Goal: Task Accomplishment & Management: Complete application form

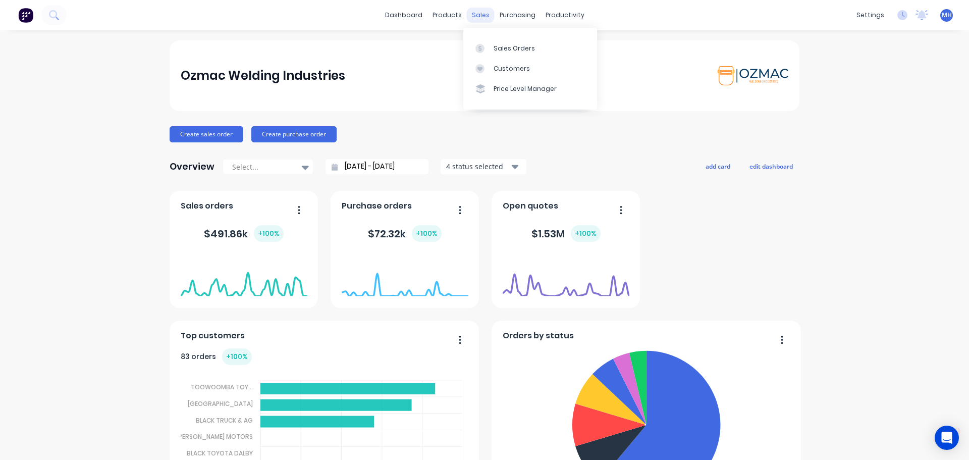
click at [480, 14] on div "sales" at bounding box center [481, 15] width 28 height 15
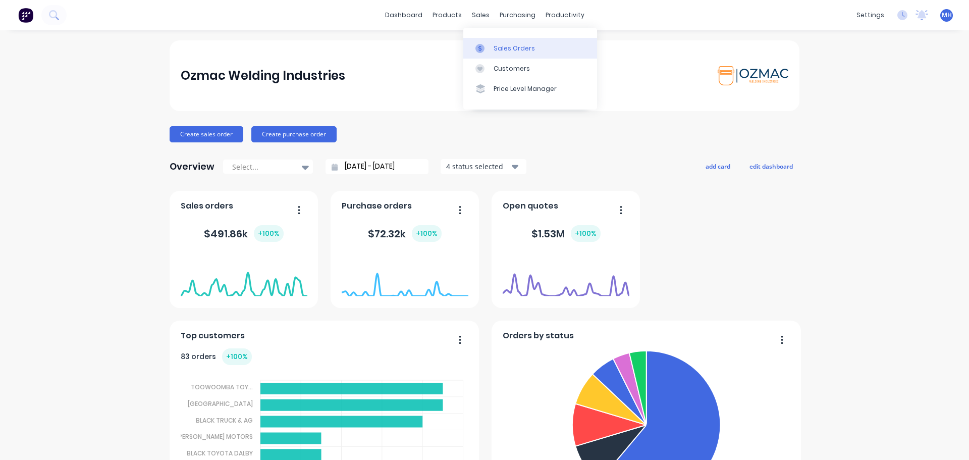
click at [487, 48] on div at bounding box center [482, 48] width 15 height 9
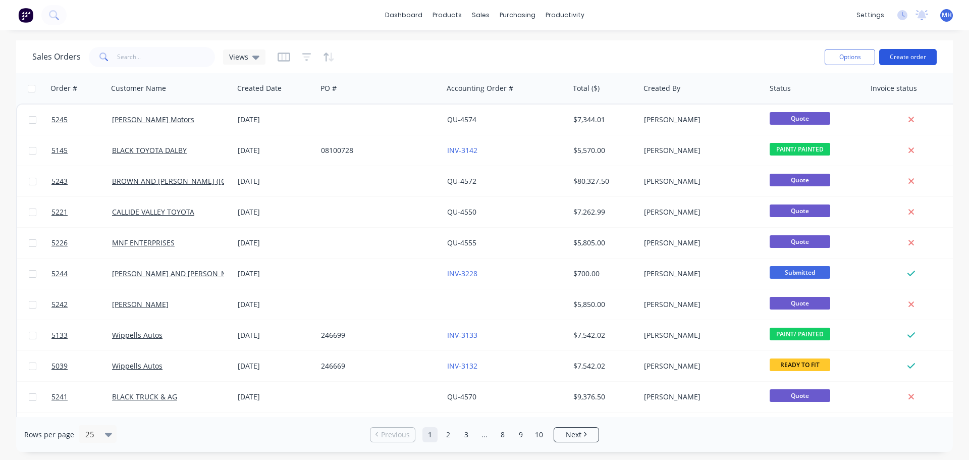
click at [910, 54] on button "Create order" at bounding box center [908, 57] width 58 height 16
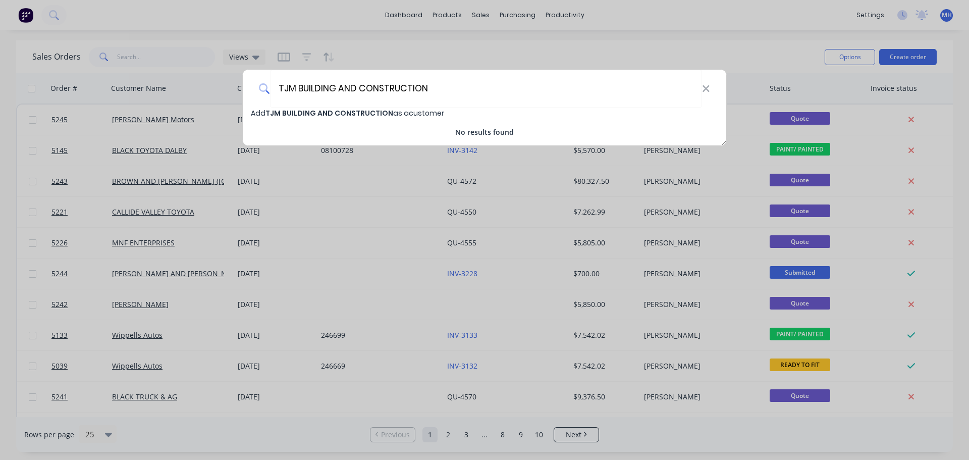
type input "TJM BUILDING AND CONSTRUCTION"
click at [355, 116] on span "TJM BUILDING AND CONSTRUCTION" at bounding box center [329, 113] width 128 height 10
select select "AU"
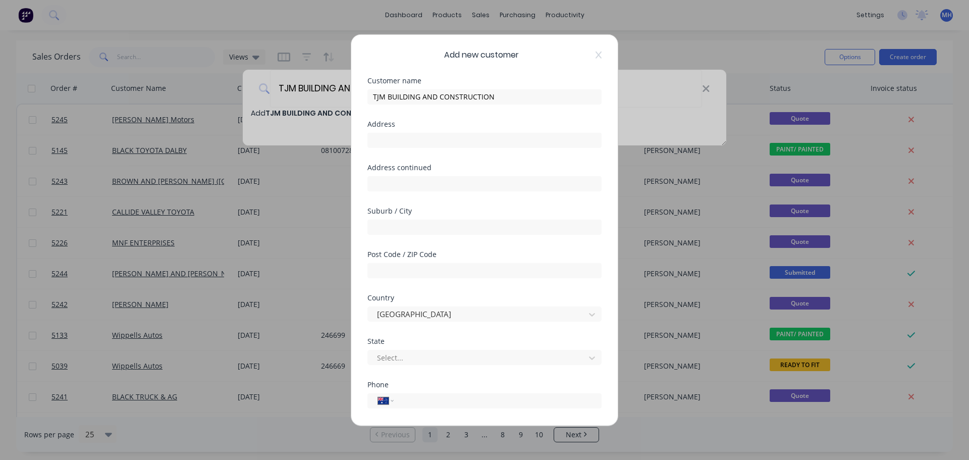
click at [363, 111] on div "Add new customer Customer name TJM BUILDING AND CONSTRUCTION Address Address co…" at bounding box center [484, 229] width 266 height 390
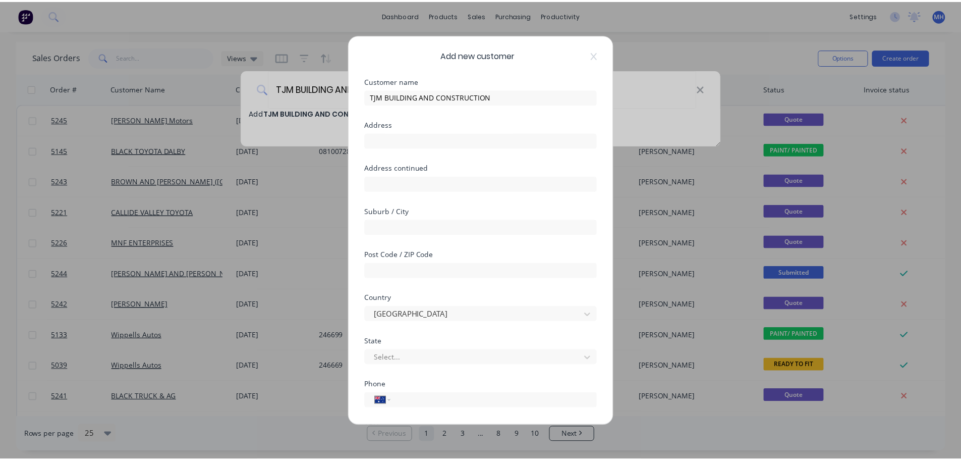
scroll to position [102, 0]
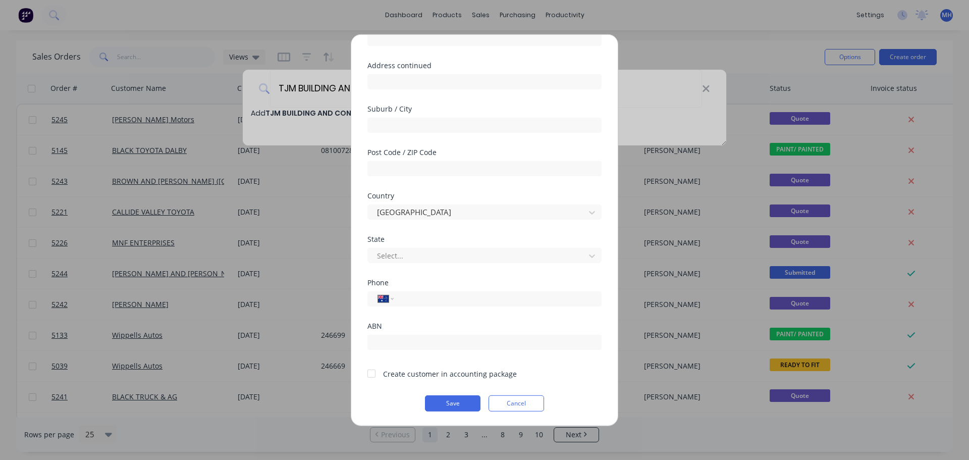
click at [372, 374] on div at bounding box center [371, 373] width 20 height 20
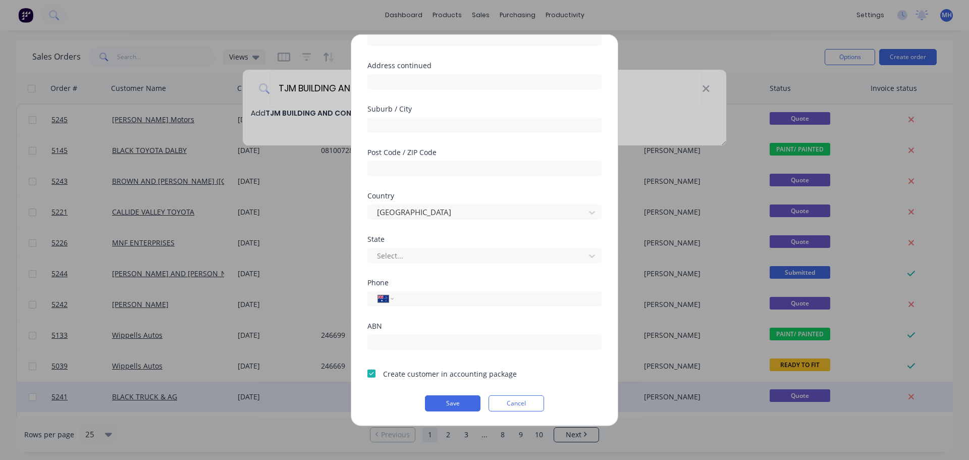
click at [450, 404] on button "Save" at bounding box center [452, 403] width 55 height 16
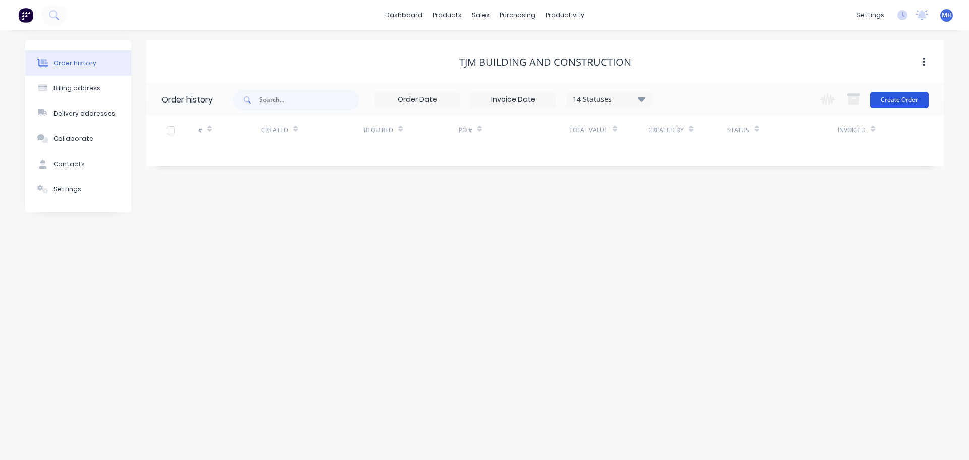
click at [889, 96] on button "Create Order" at bounding box center [899, 100] width 59 height 16
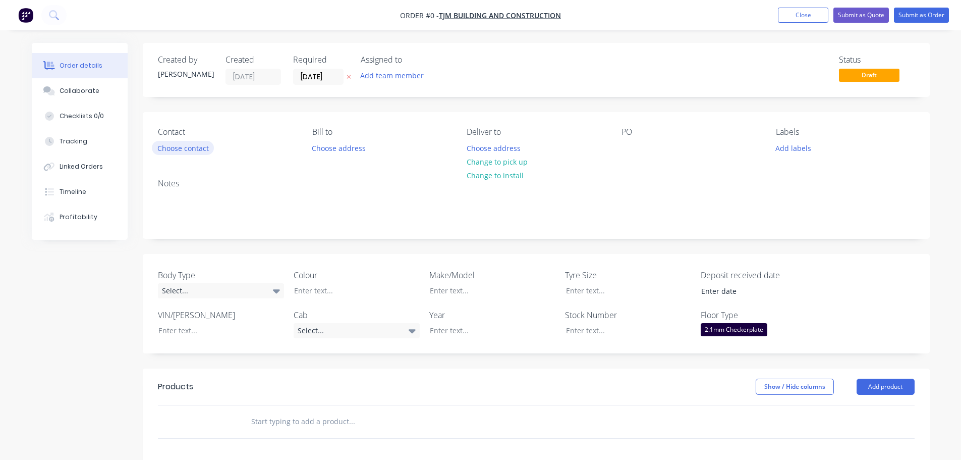
click at [177, 149] on button "Choose contact" at bounding box center [183, 148] width 62 height 14
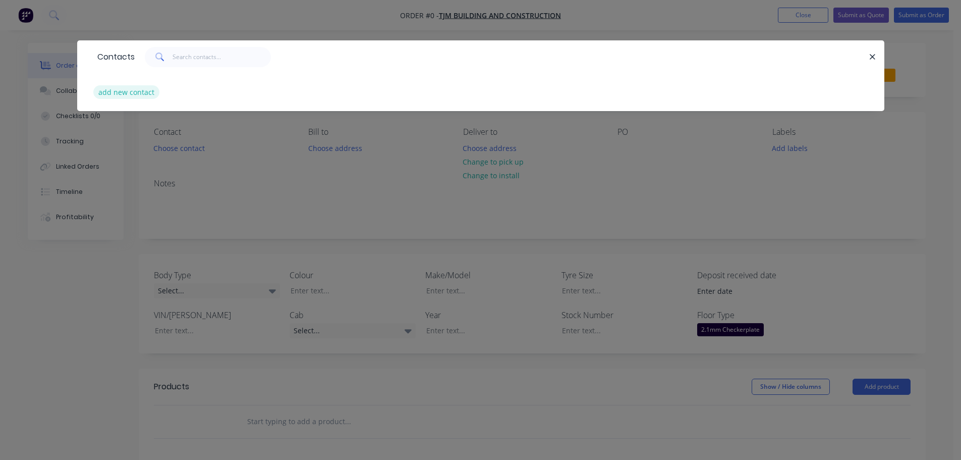
click at [98, 91] on button "add new contact" at bounding box center [126, 92] width 67 height 14
select select "AU"
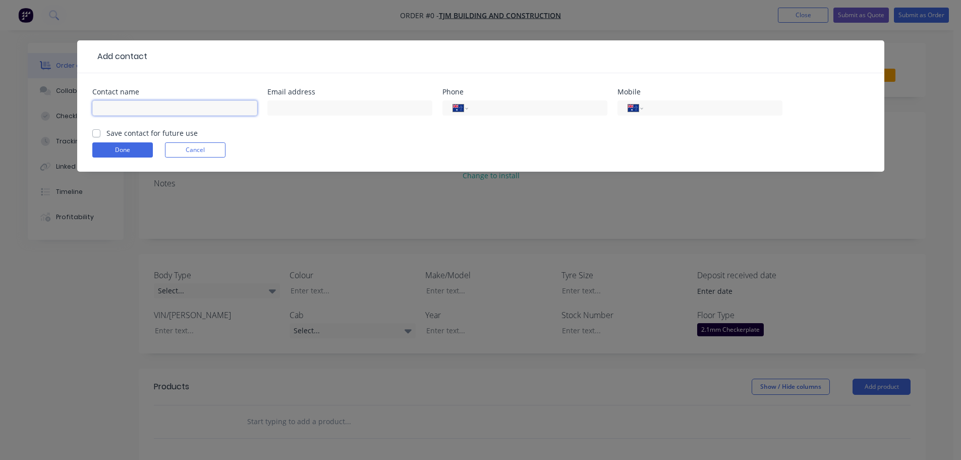
click at [163, 106] on input "text" at bounding box center [174, 107] width 165 height 15
type input "t"
type input "TJM BUILDING AND CONSTRUCTION"
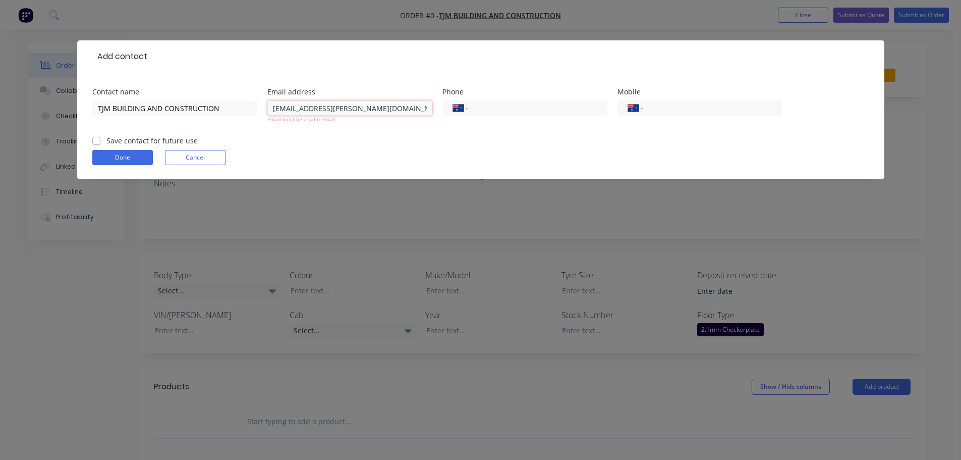
click at [378, 110] on input "[EMAIL_ADDRESS][PERSON_NAME][DOMAIN_NAME],m" at bounding box center [349, 107] width 165 height 15
type input "[EMAIL_ADDRESS][PERSON_NAME][DOMAIN_NAME]"
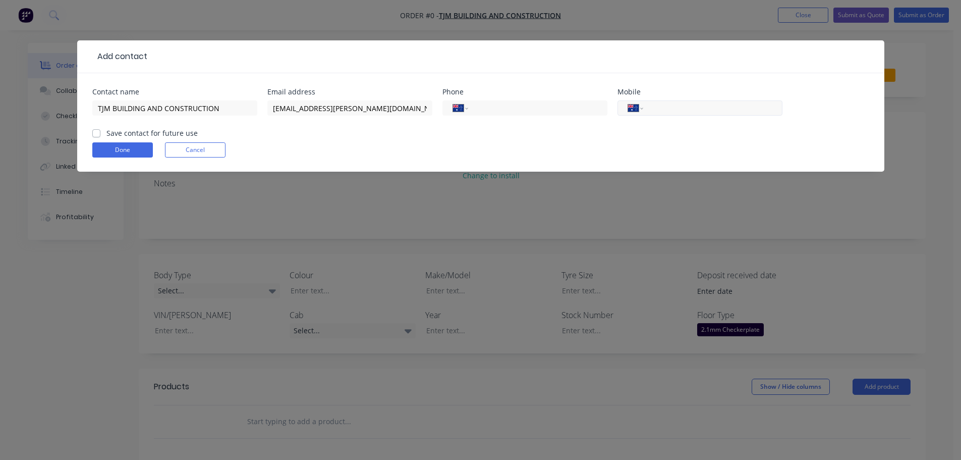
click at [668, 108] on input "tel" at bounding box center [710, 108] width 121 height 12
type input "0427 707 887"
click at [106, 131] on label "Save contact for future use" at bounding box center [151, 133] width 91 height 11
click at [97, 131] on input "Save contact for future use" at bounding box center [96, 133] width 8 height 10
checkbox input "true"
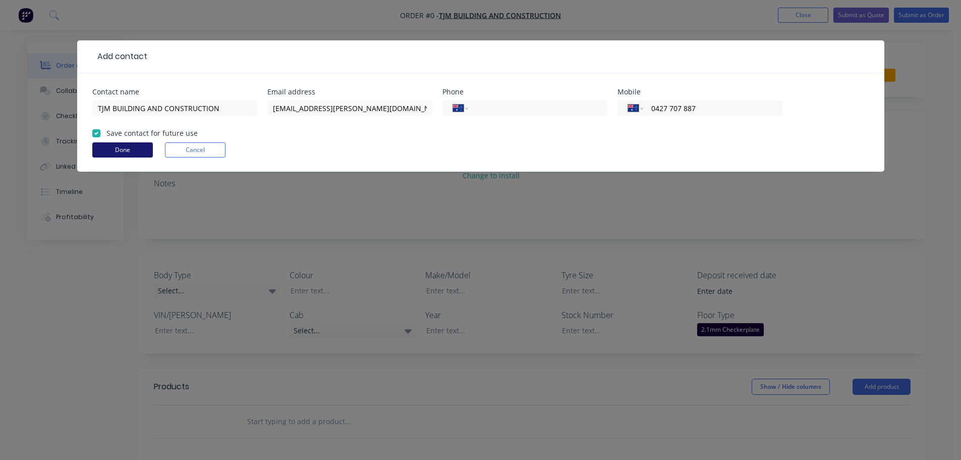
click at [124, 150] on button "Done" at bounding box center [122, 149] width 61 height 15
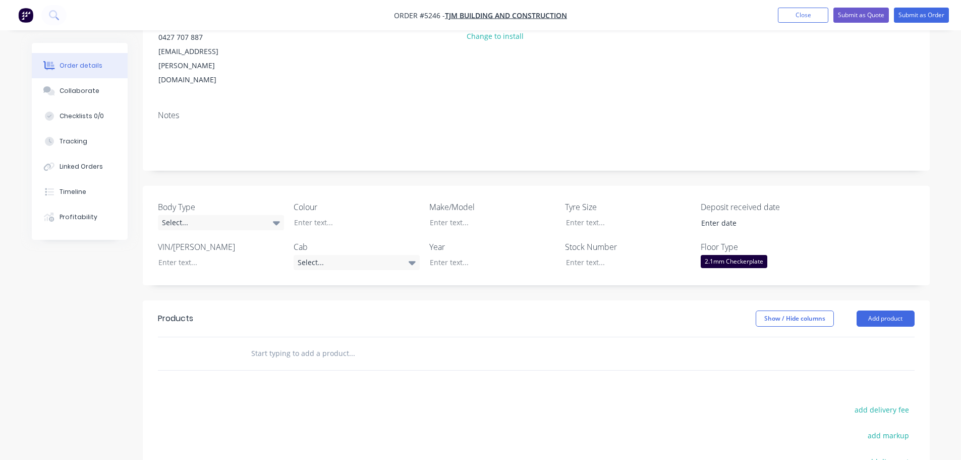
scroll to position [151, 0]
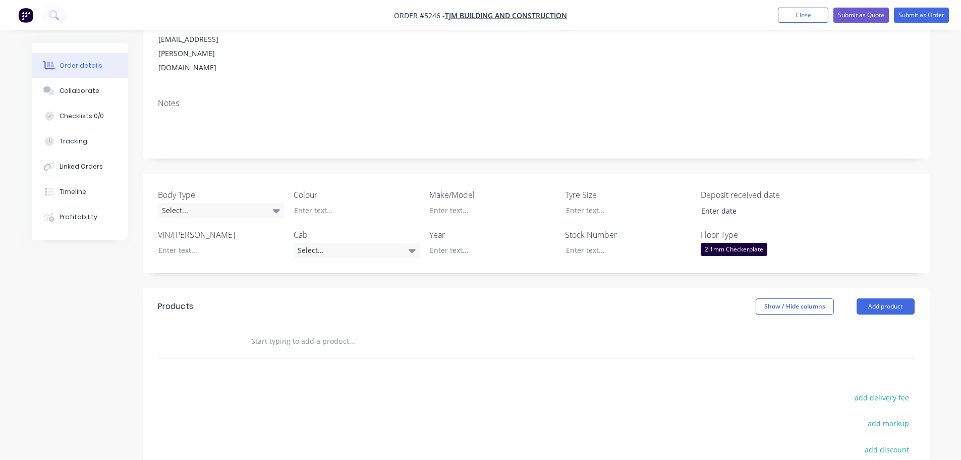
click at [273, 331] on input "text" at bounding box center [352, 341] width 202 height 20
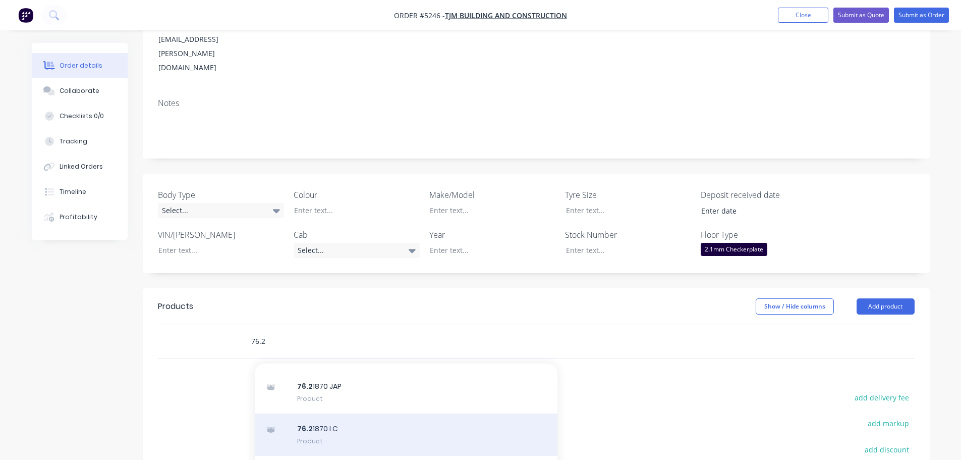
type input "76.2"
click at [349, 413] on div "76.2 1870 LC Product" at bounding box center [406, 434] width 303 height 42
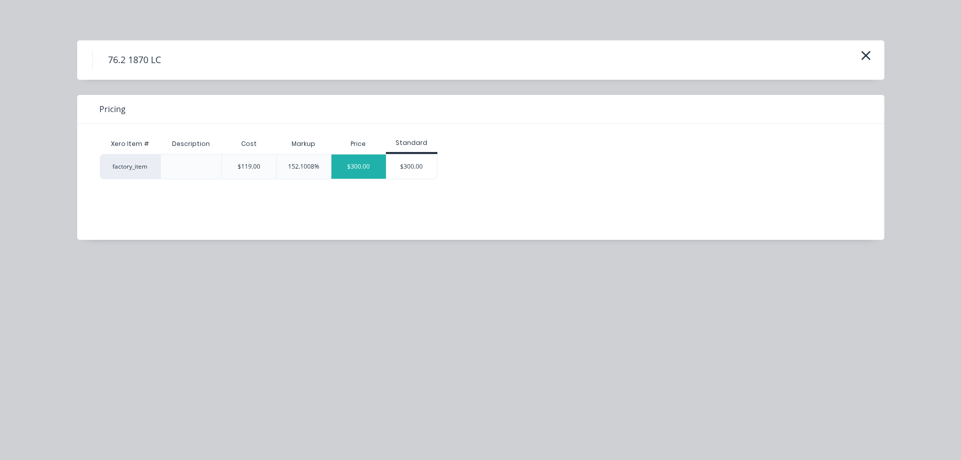
click at [365, 170] on div "$300.00" at bounding box center [358, 166] width 54 height 24
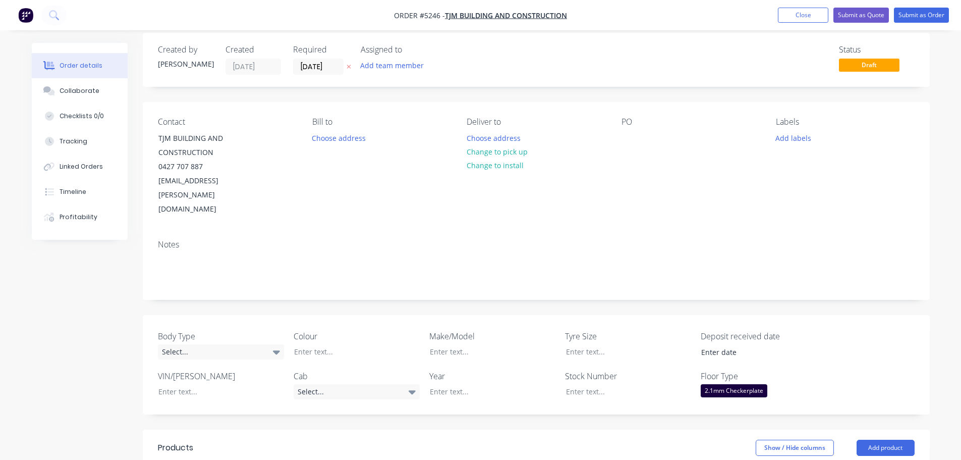
scroll to position [0, 0]
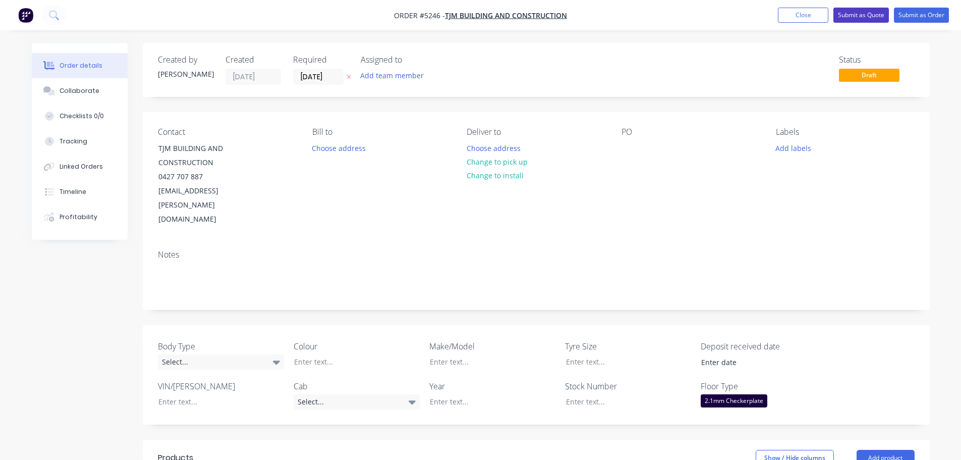
click at [868, 15] on button "Submit as Quote" at bounding box center [860, 15] width 55 height 15
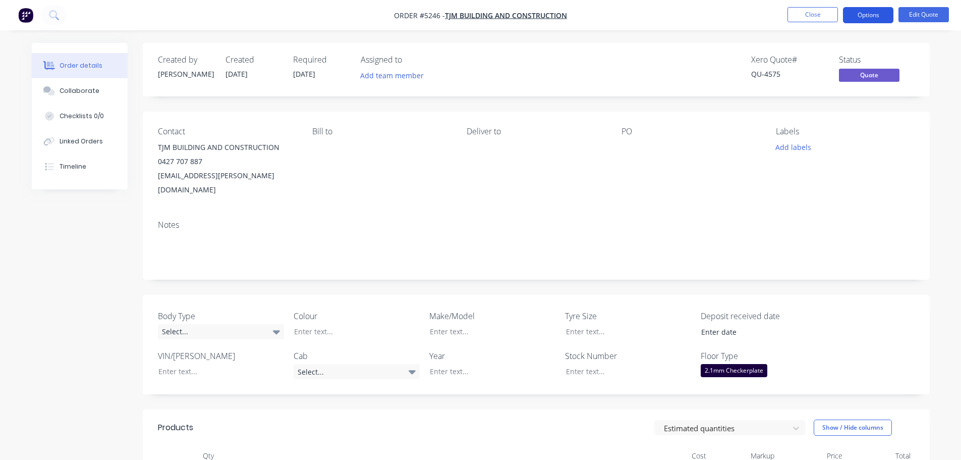
click at [867, 17] on button "Options" at bounding box center [868, 15] width 50 height 16
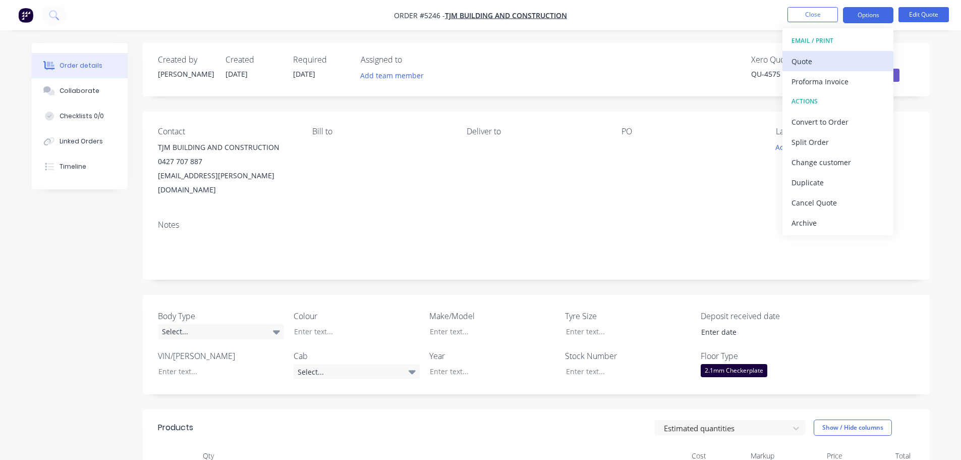
click at [821, 67] on div "Quote" at bounding box center [838, 61] width 93 height 15
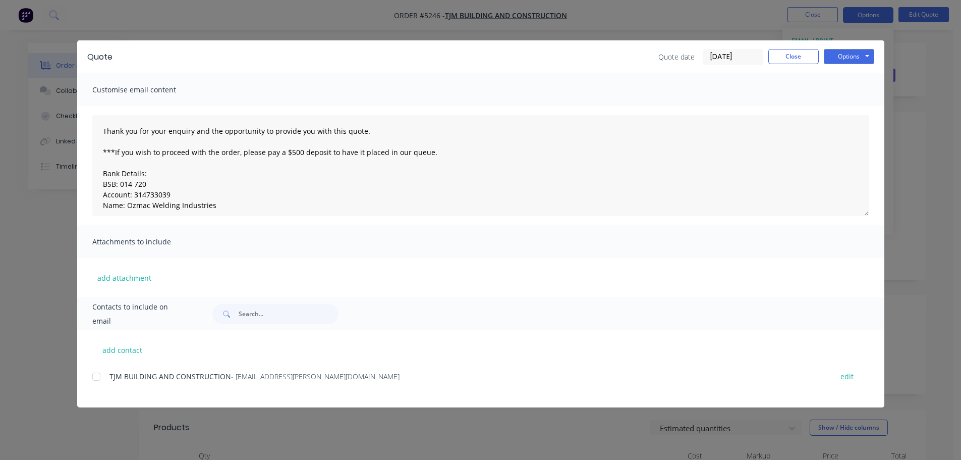
click at [96, 379] on div at bounding box center [96, 376] width 20 height 20
click at [852, 58] on button "Options" at bounding box center [849, 56] width 50 height 15
click at [848, 108] on button "Email" at bounding box center [856, 107] width 65 height 17
click at [844, 58] on button "Options" at bounding box center [849, 56] width 50 height 15
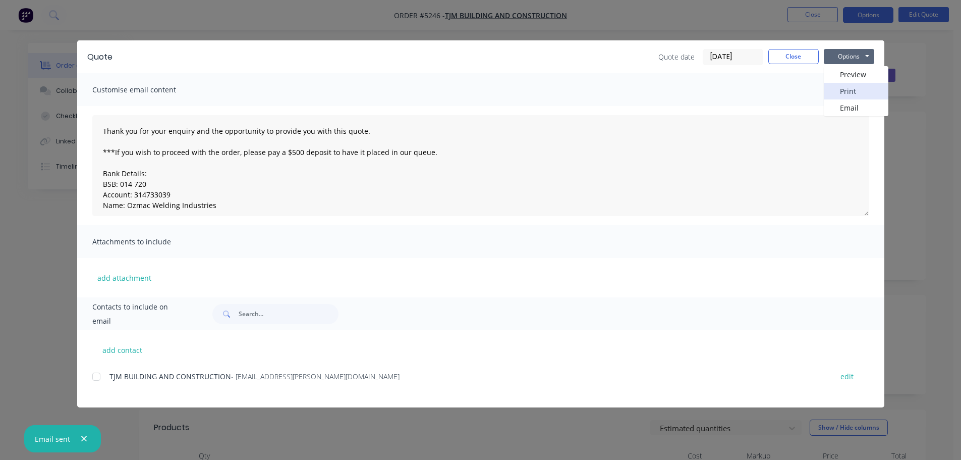
click at [849, 94] on button "Print" at bounding box center [856, 91] width 65 height 17
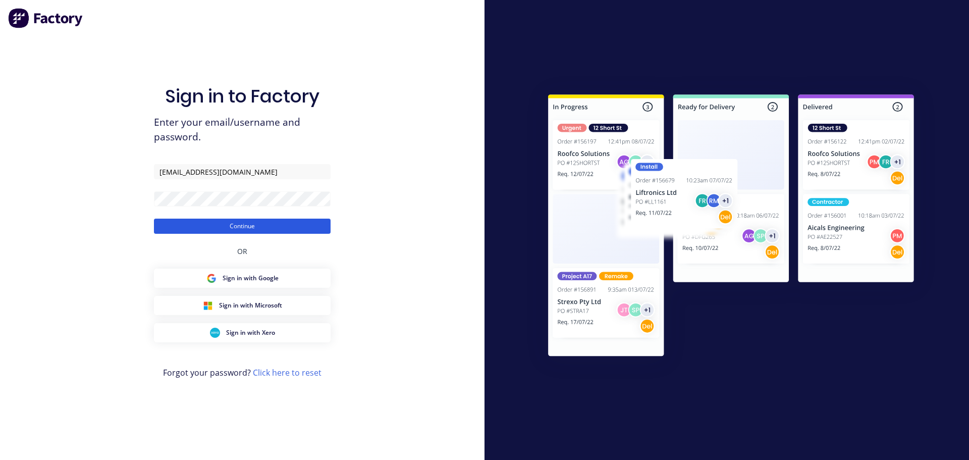
click at [292, 225] on button "Continue" at bounding box center [242, 225] width 177 height 15
